Goal: Task Accomplishment & Management: Manage account settings

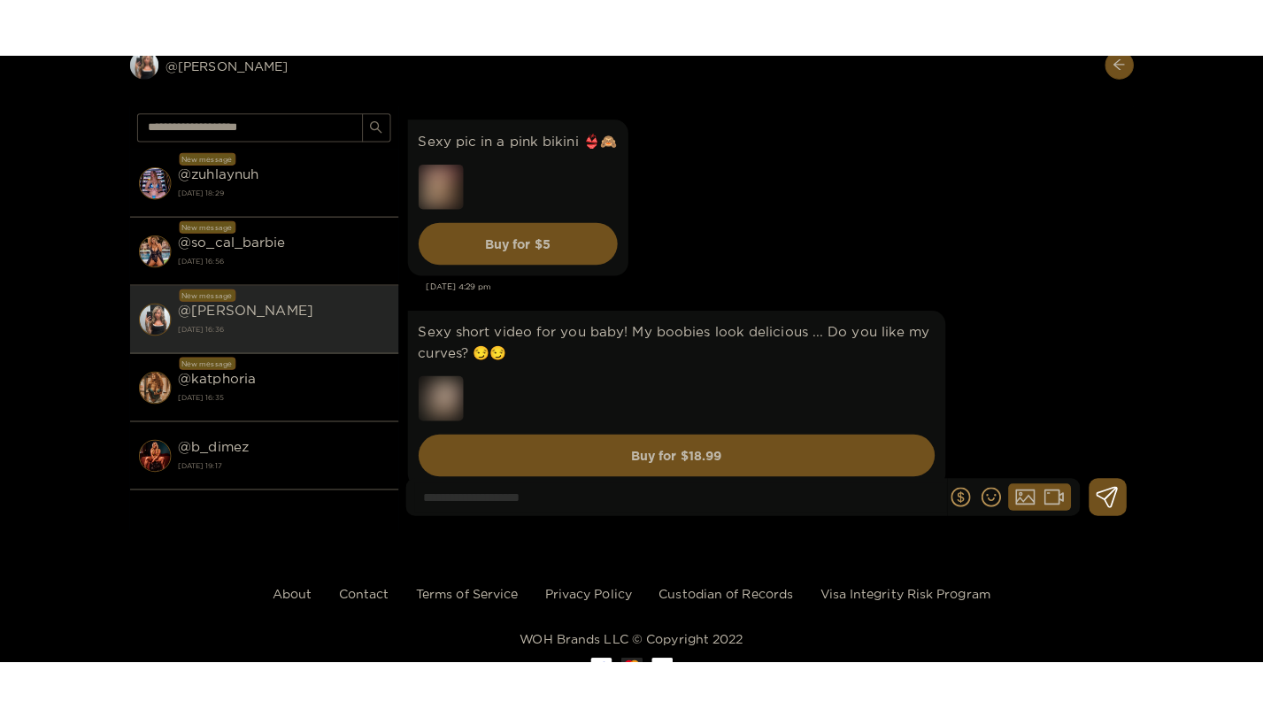
scroll to position [62667, 0]
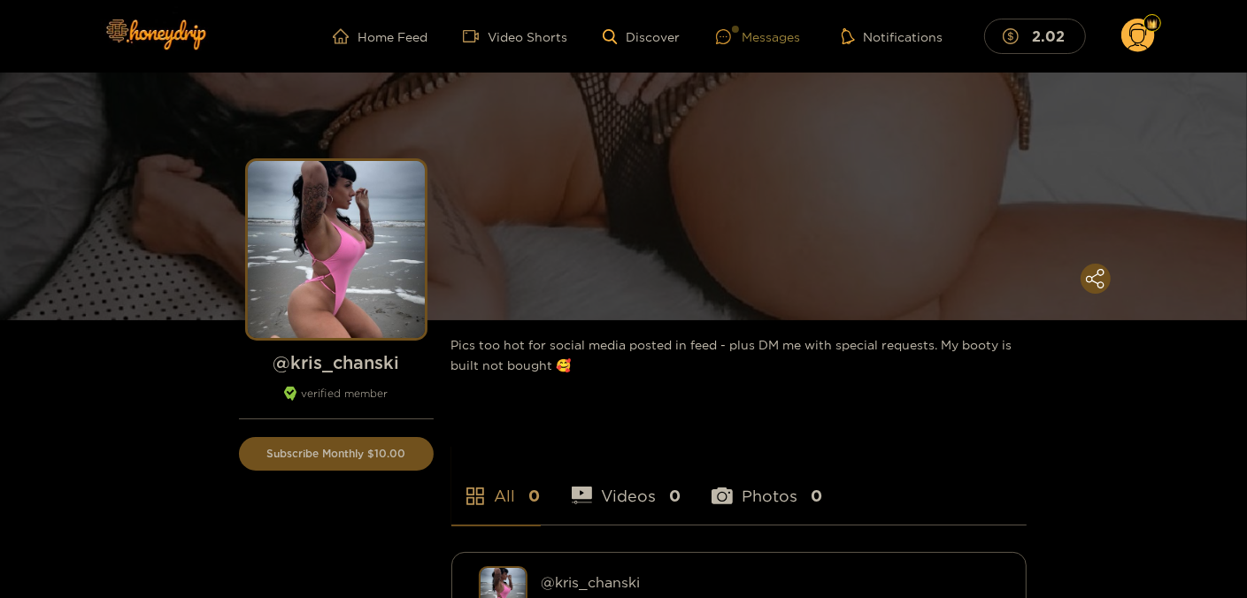
click at [742, 36] on div at bounding box center [729, 36] width 27 height 15
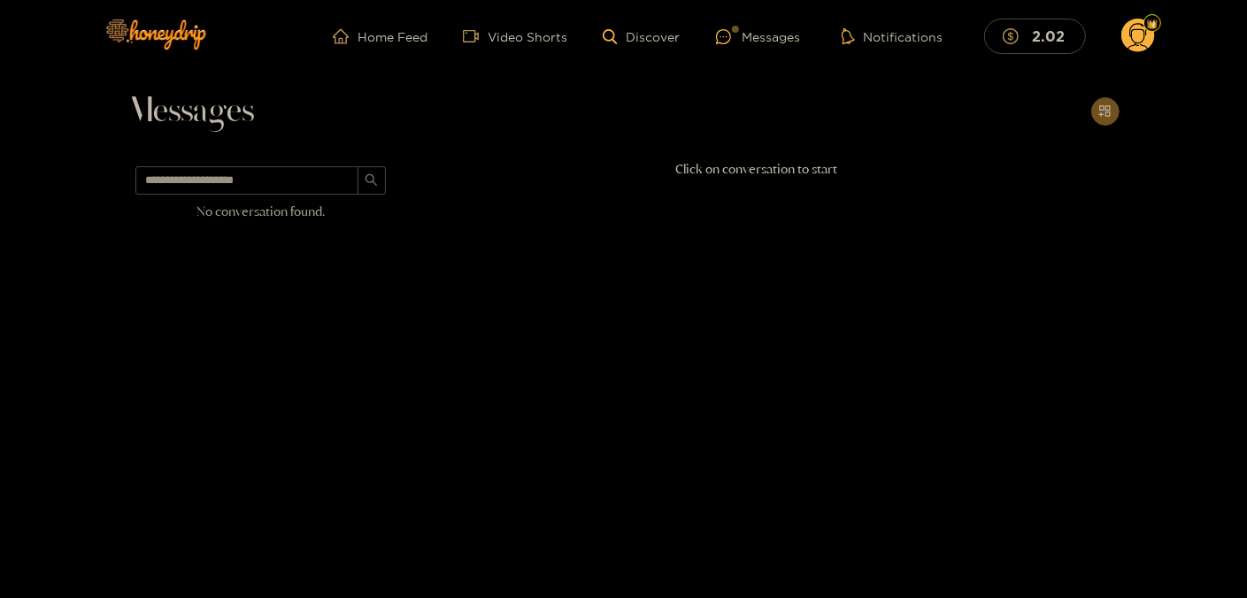
click at [1136, 32] on circle at bounding box center [1138, 36] width 34 height 34
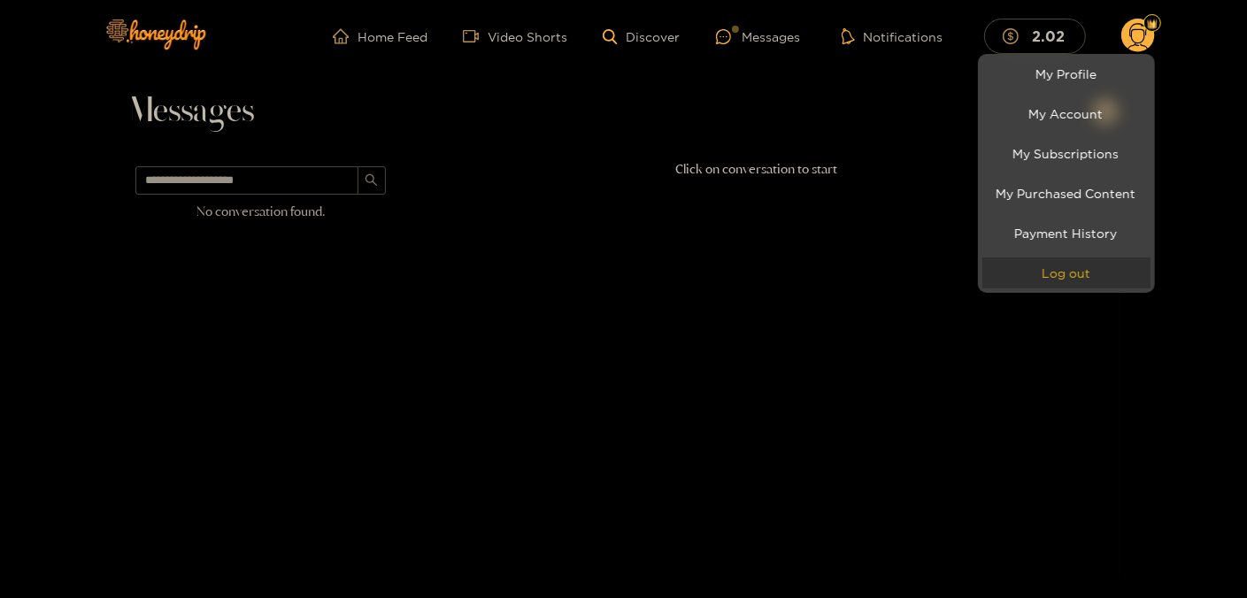
click at [1059, 270] on button "Log out" at bounding box center [1066, 273] width 168 height 31
